Goal: Task Accomplishment & Management: Use online tool/utility

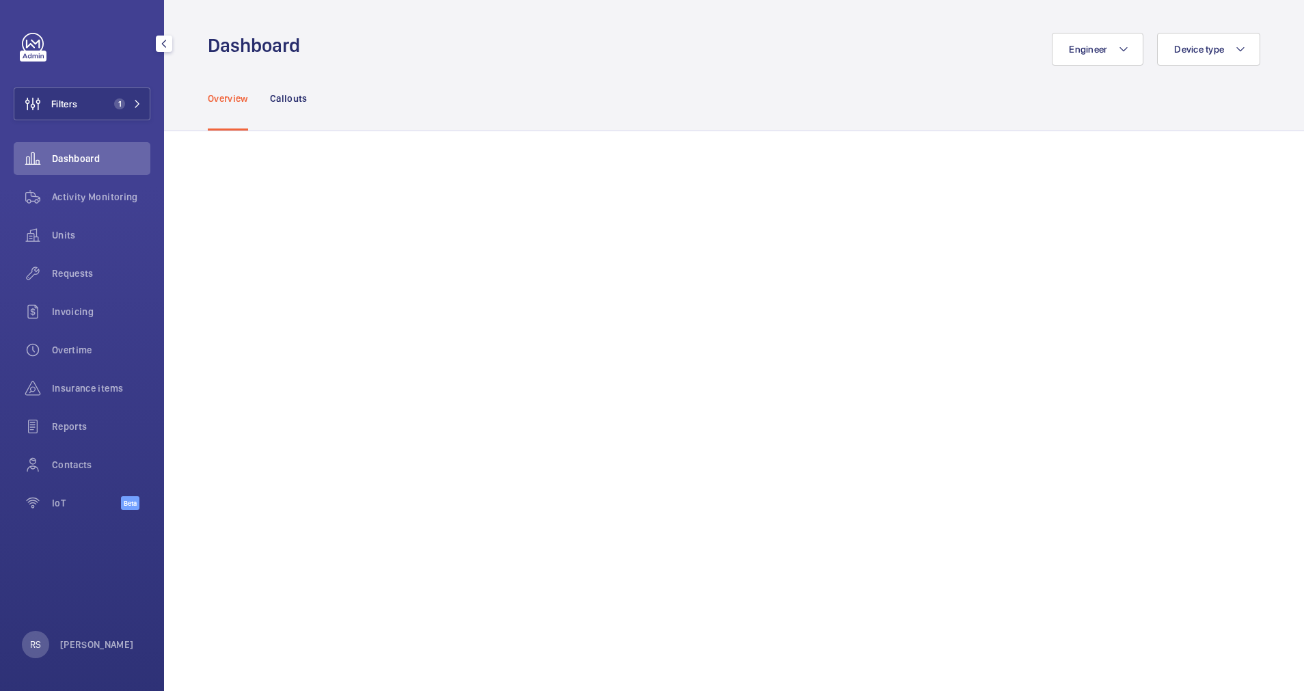
click at [730, 49] on div "Engineer Device type" at bounding box center [784, 49] width 952 height 33
click at [91, 164] on span "Dashboard" at bounding box center [101, 159] width 98 height 14
click at [97, 197] on span "Activity Monitoring" at bounding box center [101, 197] width 98 height 14
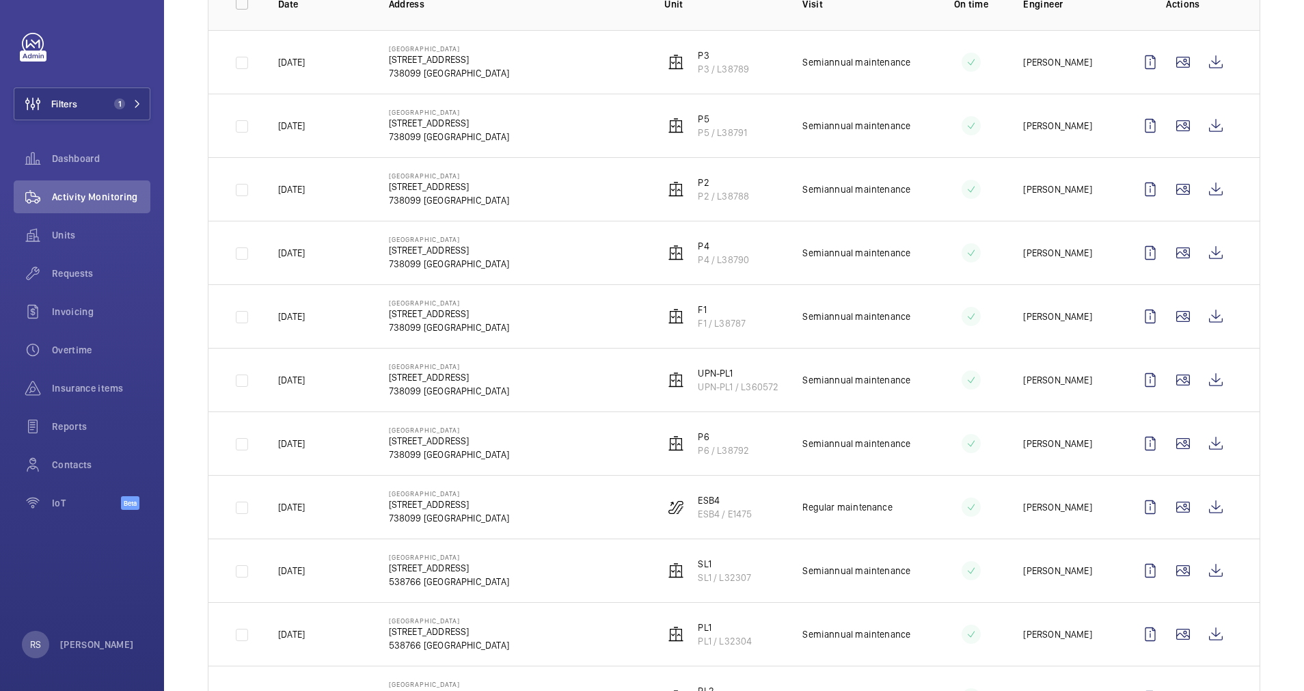
scroll to position [410, 0]
